Goal: Information Seeking & Learning: Learn about a topic

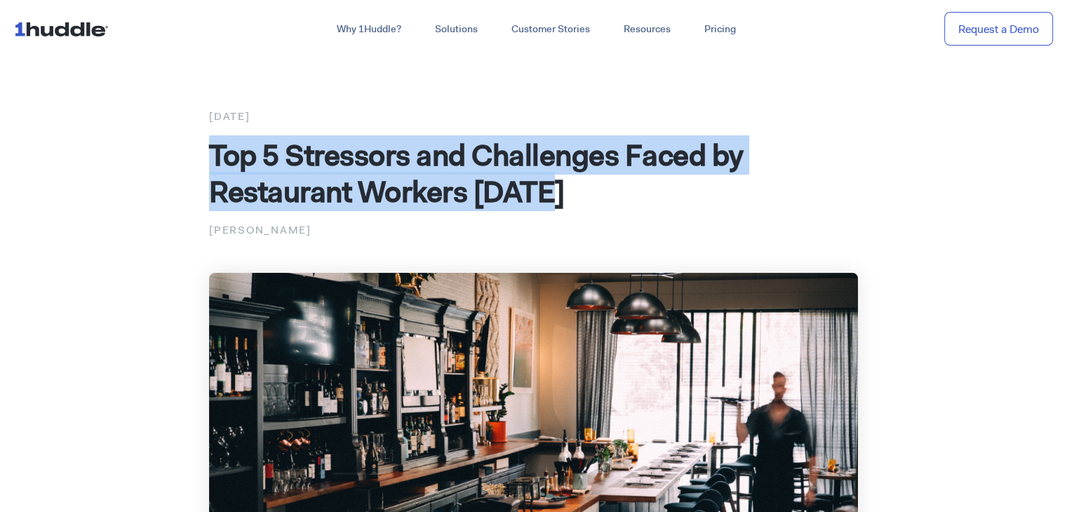
drag, startPoint x: 205, startPoint y: 155, endPoint x: 560, endPoint y: 210, distance: 359.1
copy span "Top 5 Stressors and Challenges Faced by Restaurant Workers [DATE]"
drag, startPoint x: 417, startPoint y: 88, endPoint x: 344, endPoint y: 227, distance: 157.8
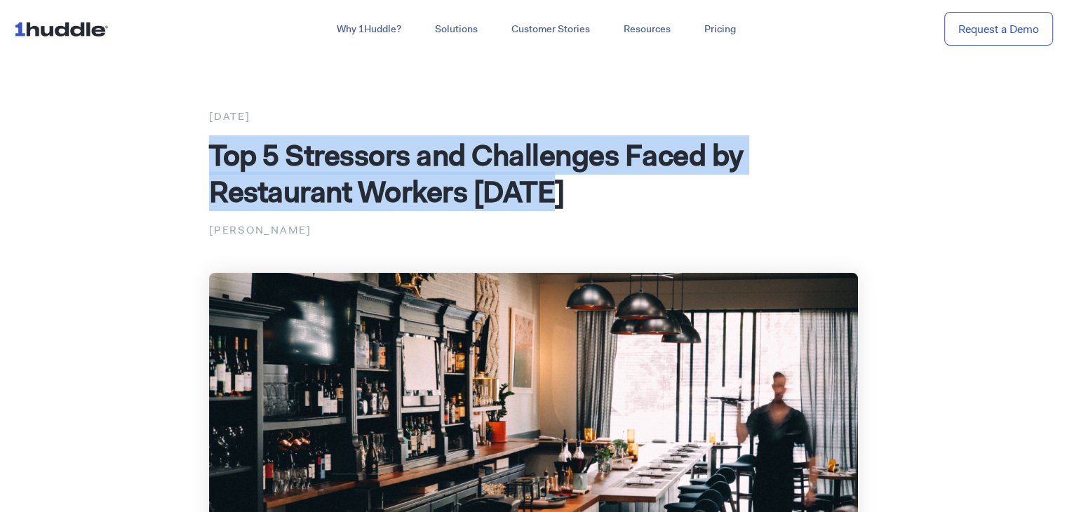
click at [344, 227] on p "[PERSON_NAME]" at bounding box center [533, 230] width 649 height 18
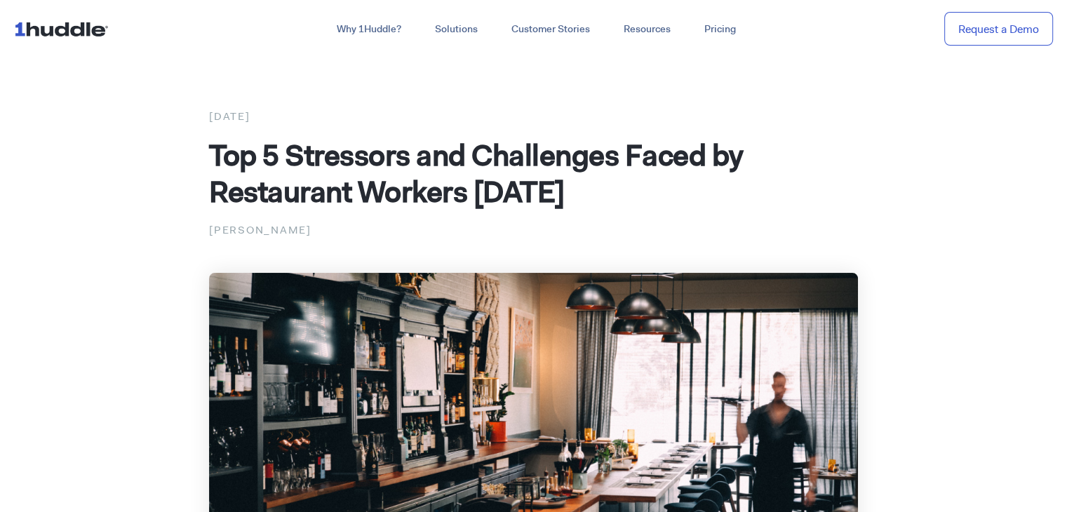
drag, startPoint x: 325, startPoint y: 227, endPoint x: 205, endPoint y: 220, distance: 120.1
copy p "[PERSON_NAME]"
drag, startPoint x: 243, startPoint y: 229, endPoint x: 323, endPoint y: 230, distance: 80.0
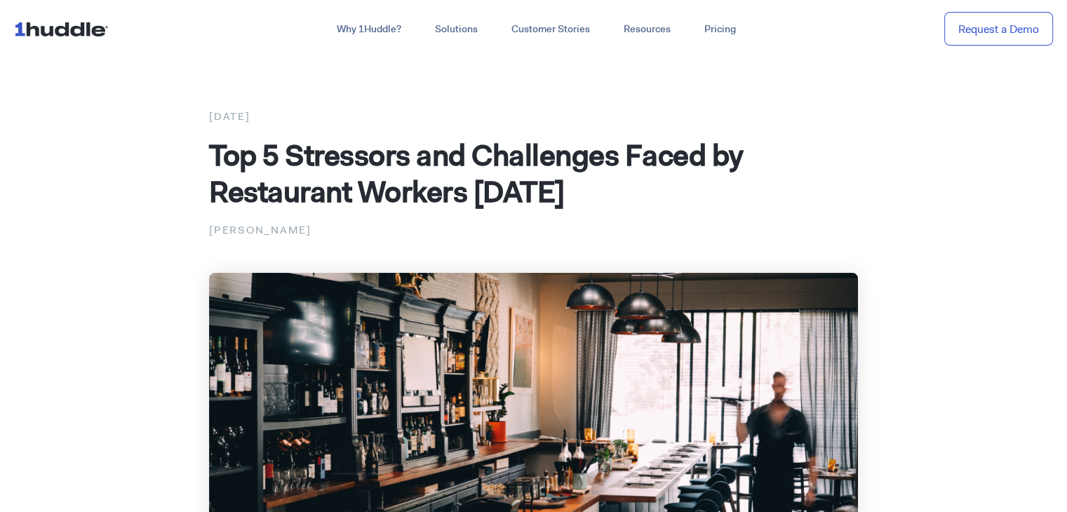
click at [323, 230] on p "[PERSON_NAME]" at bounding box center [533, 230] width 649 height 18
copy p "Bernardino"
